Goal: Check status: Check status

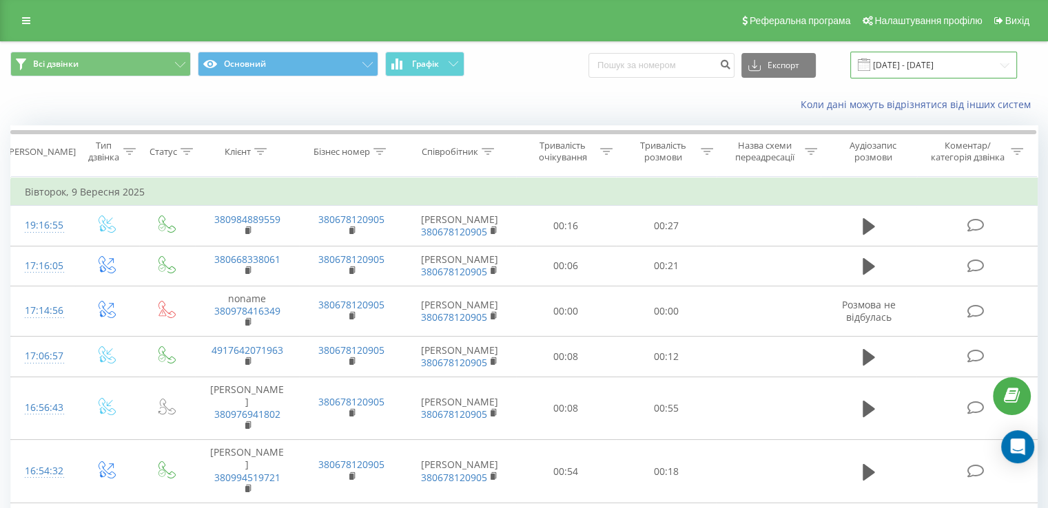
click at [953, 66] on input "[DATE] - [DATE]" at bounding box center [933, 65] width 167 height 27
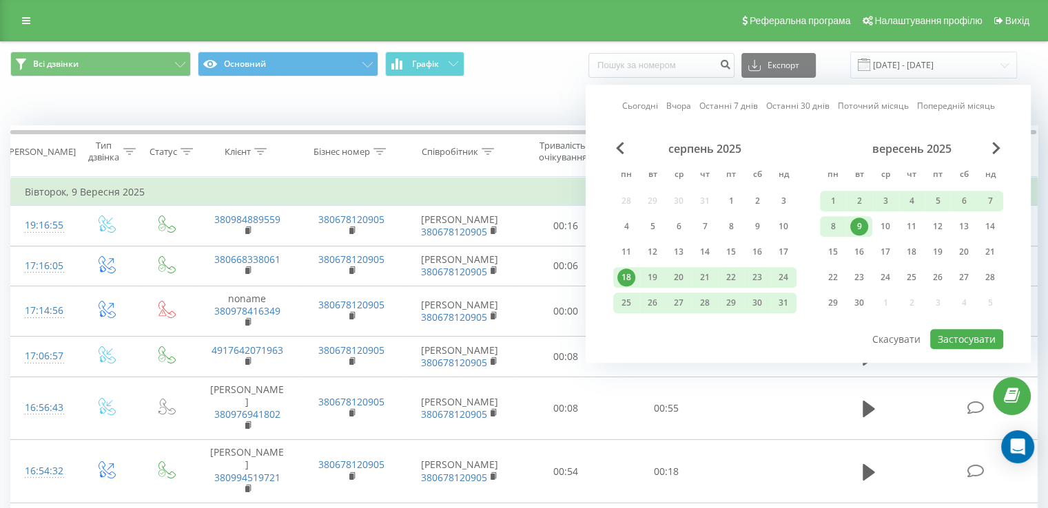
click at [653, 108] on link "Сьогодні" at bounding box center [640, 106] width 36 height 13
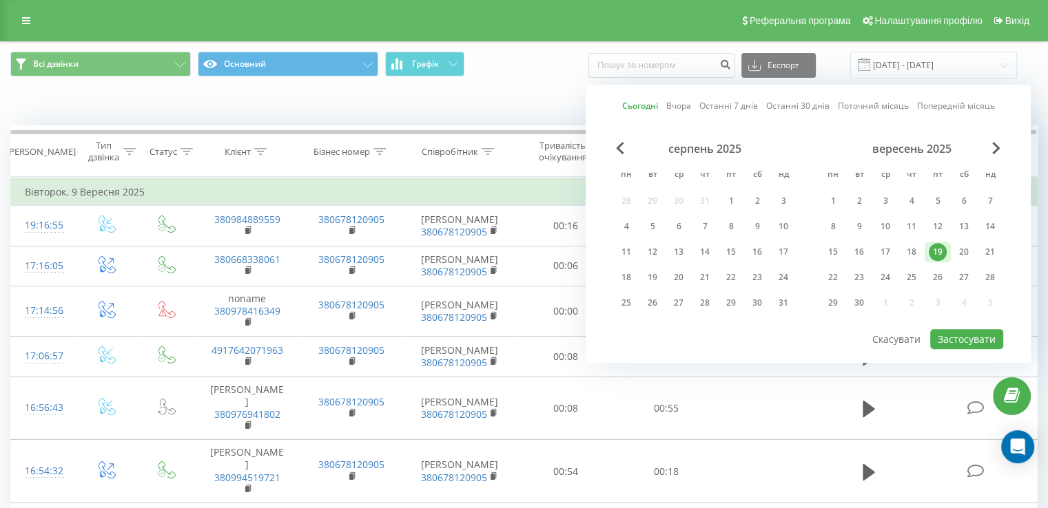
click at [973, 316] on div "серпень 2025 пн вт ср чт пт сб нд 28 29 30 31 1 2 3 4 5 6 7 8 9 10 11 12 13 14 …" at bounding box center [808, 235] width 390 height 186
drag, startPoint x: 958, startPoint y: 333, endPoint x: 963, endPoint y: 307, distance: 26.6
click at [958, 334] on button "Застосувати" at bounding box center [966, 339] width 73 height 20
type input "[DATE] - [DATE]"
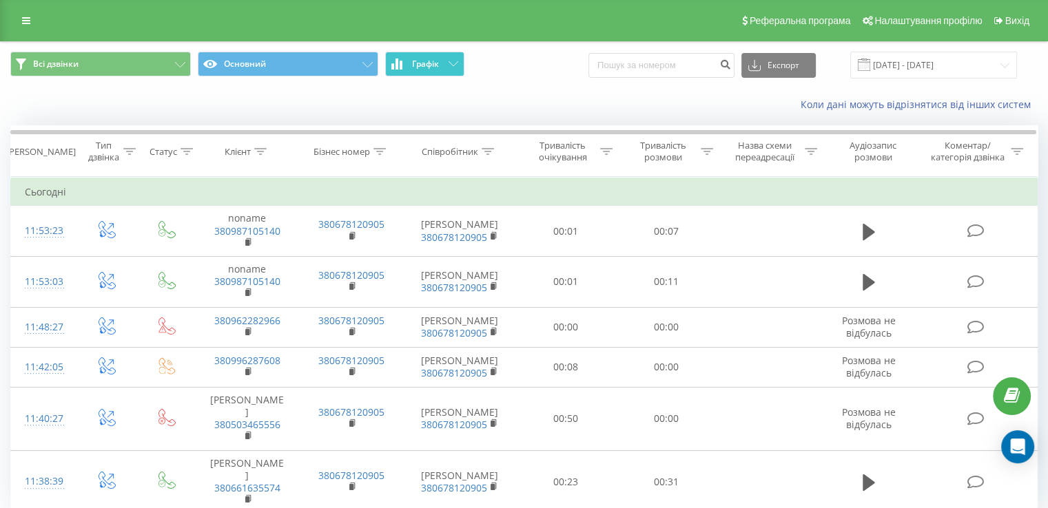
click at [413, 65] on span "Графік" at bounding box center [425, 64] width 27 height 10
